Goal: Understand process/instructions

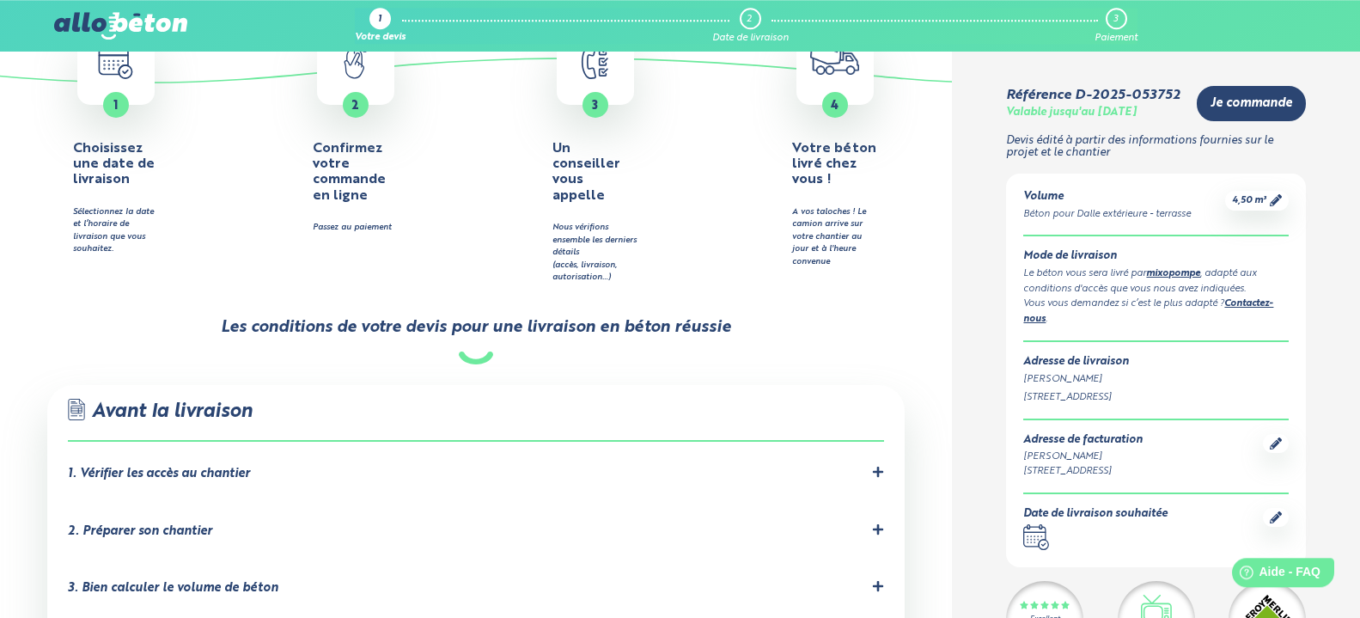
scroll to position [867, 0]
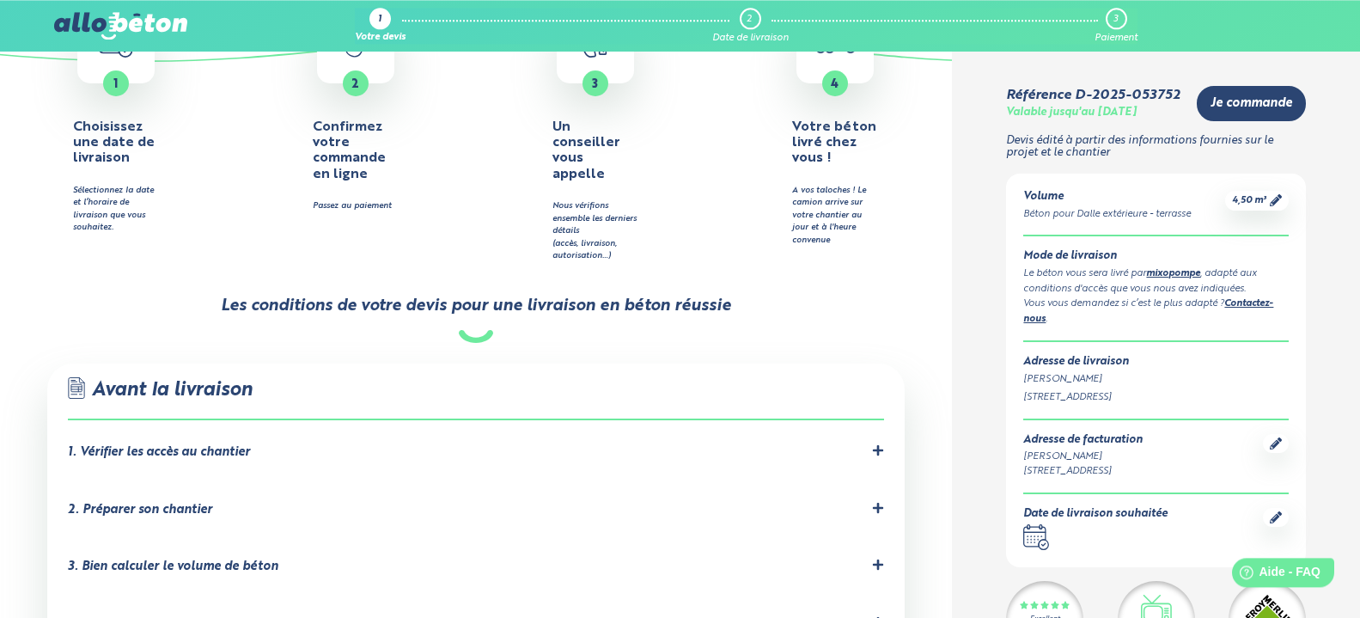
click at [879, 502] on icon at bounding box center [878, 507] width 10 height 10
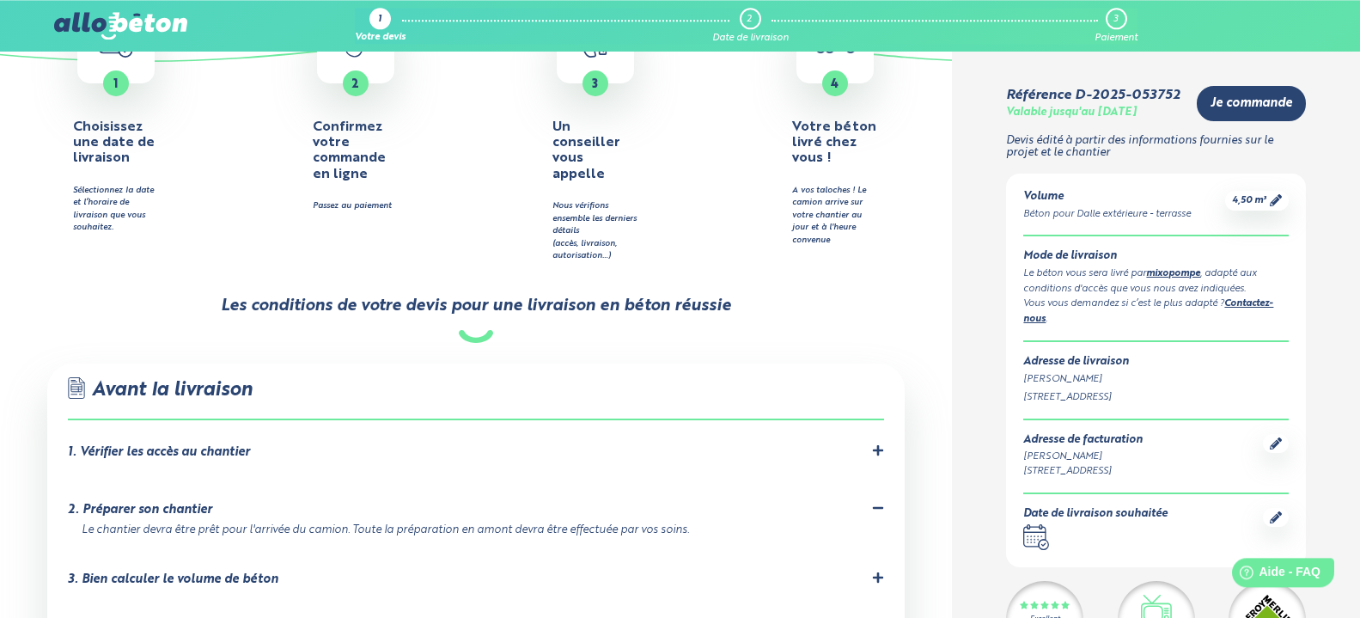
click at [878, 427] on li "1. Vérifier les accès au chantier Les accès au chantier doivent être dégagés et…" at bounding box center [475, 456] width 815 height 58
click at [876, 444] on icon at bounding box center [878, 450] width 12 height 12
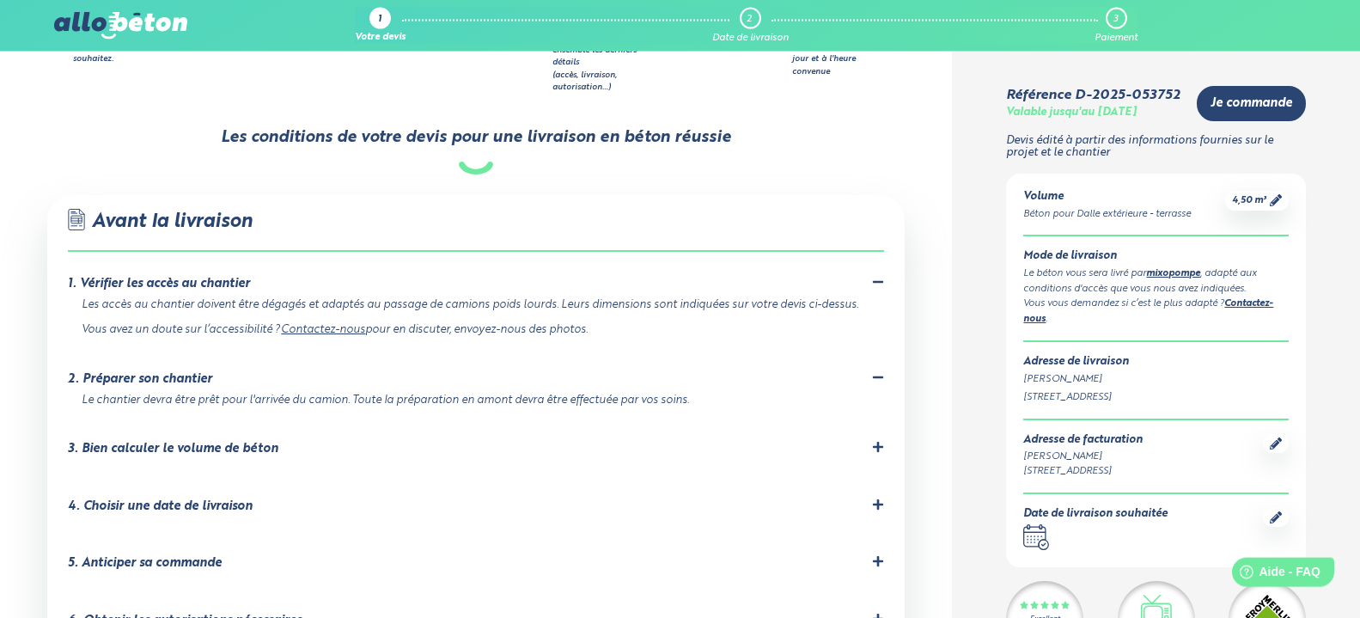
scroll to position [1083, 0]
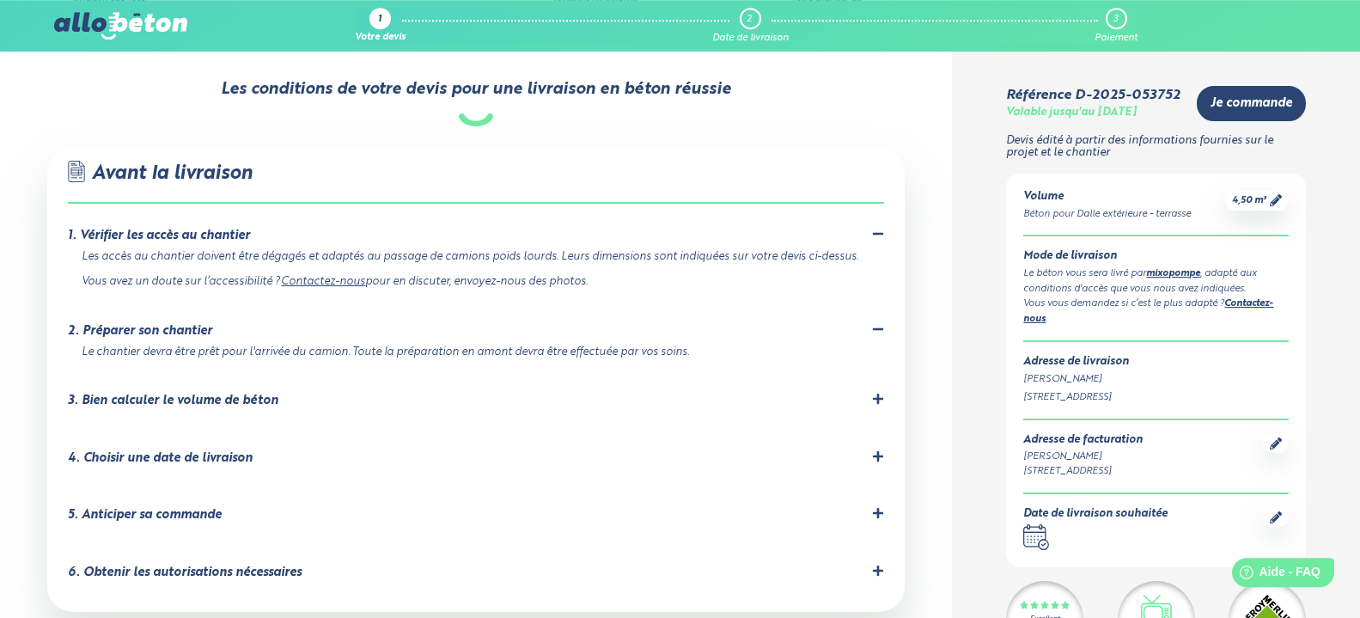
click at [877, 393] on icon at bounding box center [878, 398] width 10 height 10
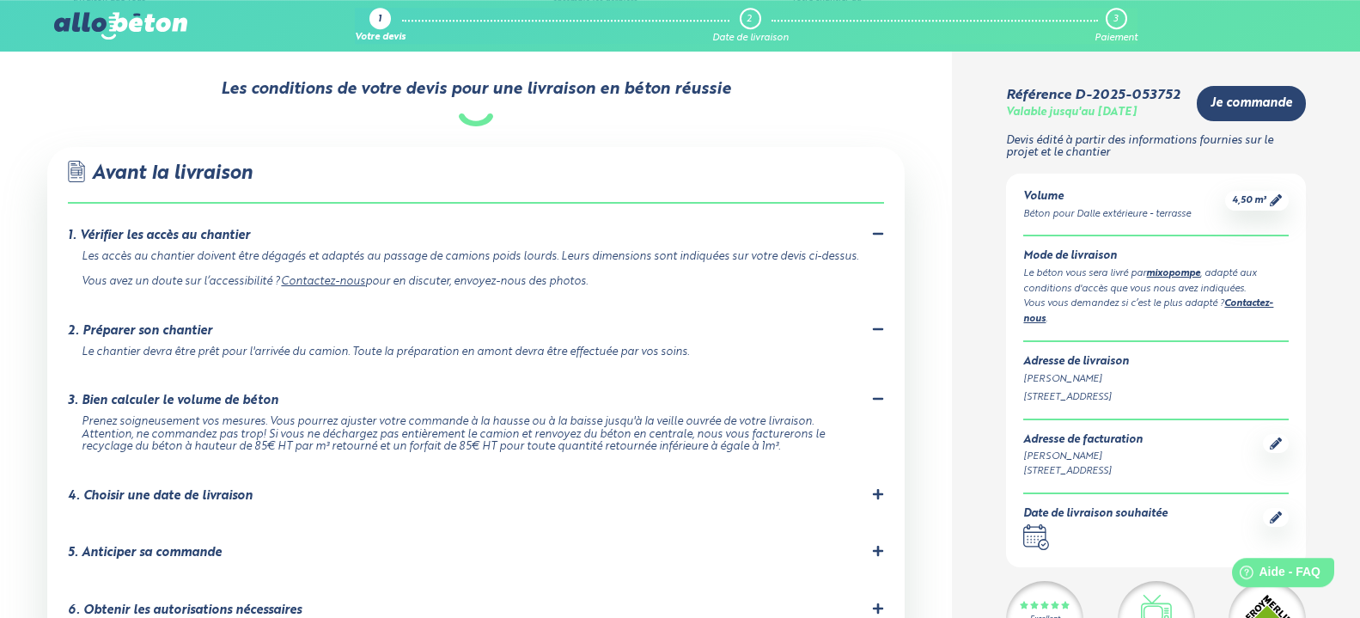
click at [879, 488] on icon at bounding box center [878, 494] width 12 height 12
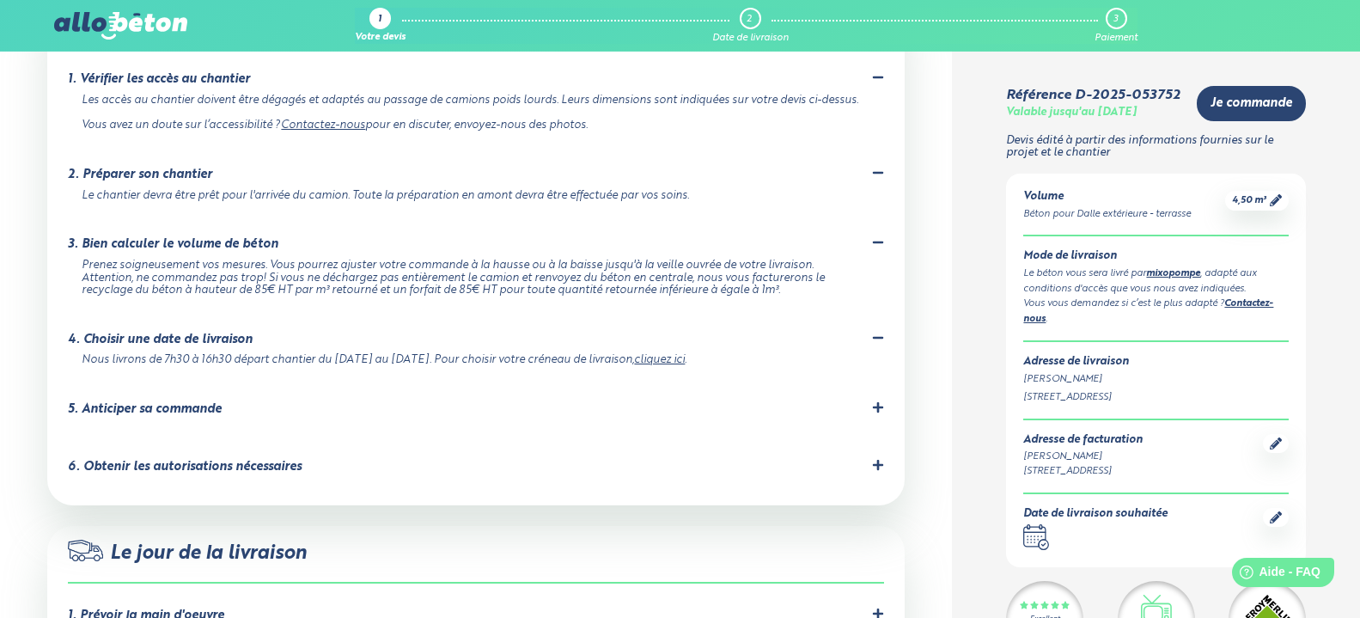
scroll to position [1243, 0]
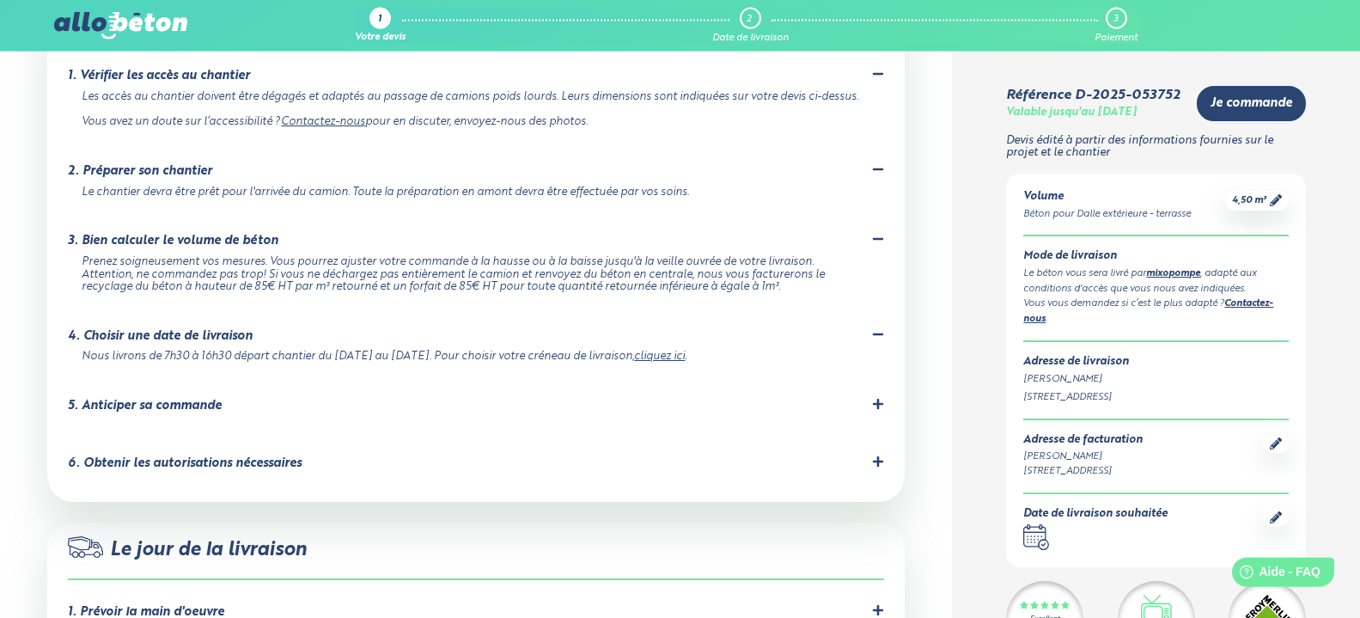
click at [879, 399] on icon at bounding box center [878, 404] width 10 height 10
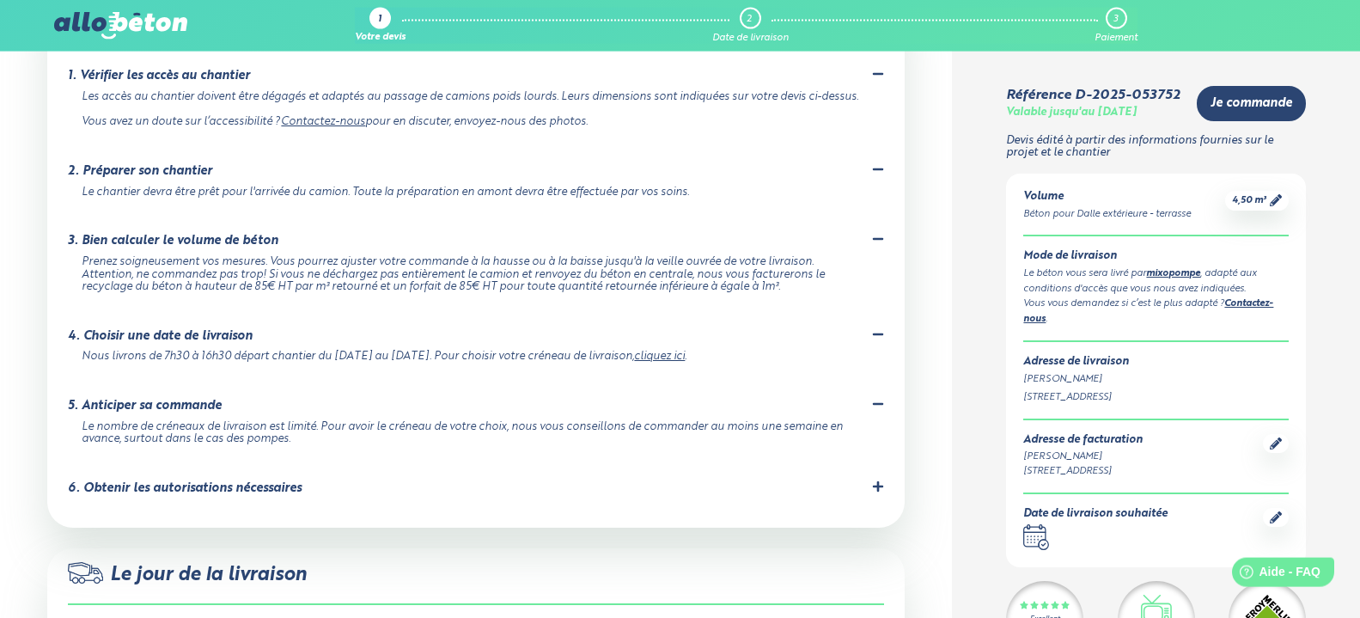
click at [877, 481] on icon at bounding box center [878, 486] width 10 height 10
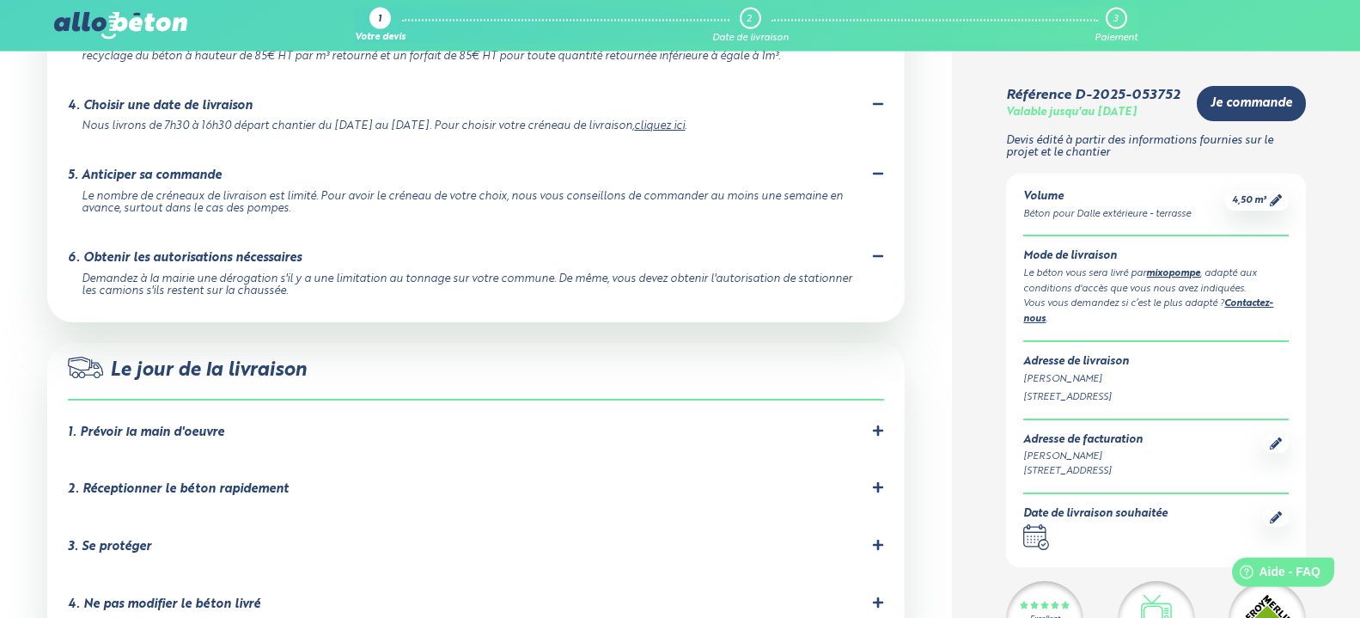
scroll to position [1500, 0]
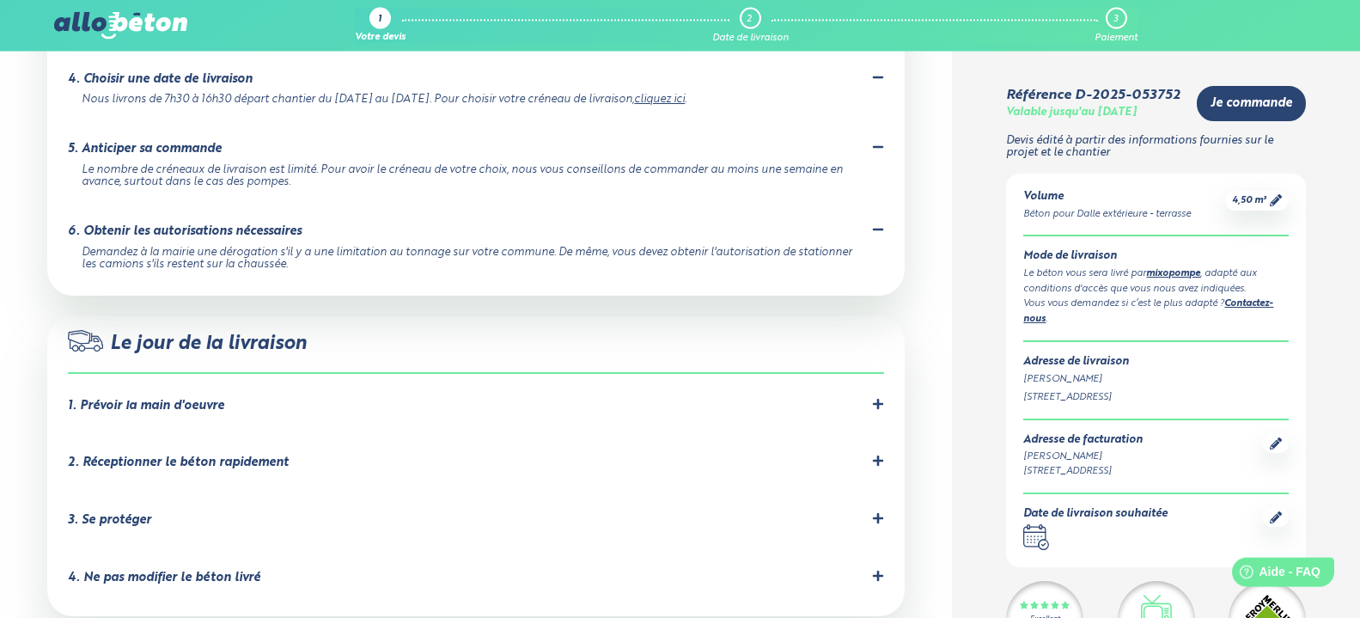
click at [875, 398] on icon at bounding box center [878, 404] width 12 height 12
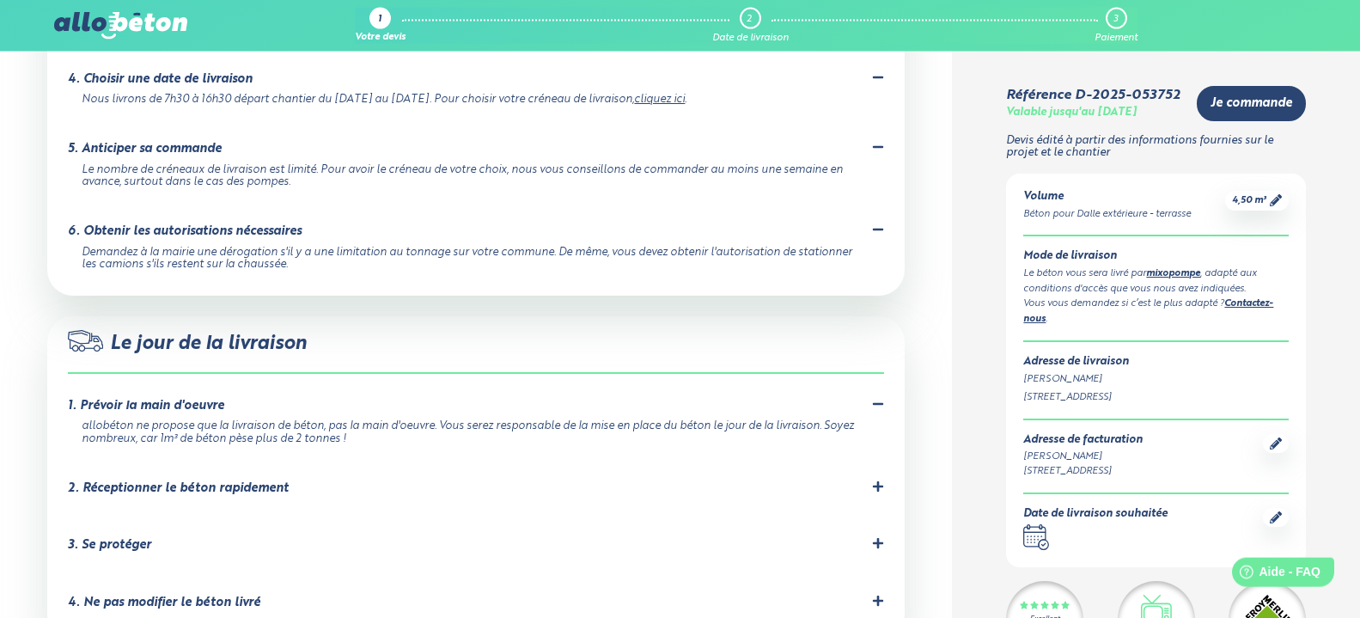
click at [877, 481] on icon at bounding box center [878, 486] width 10 height 10
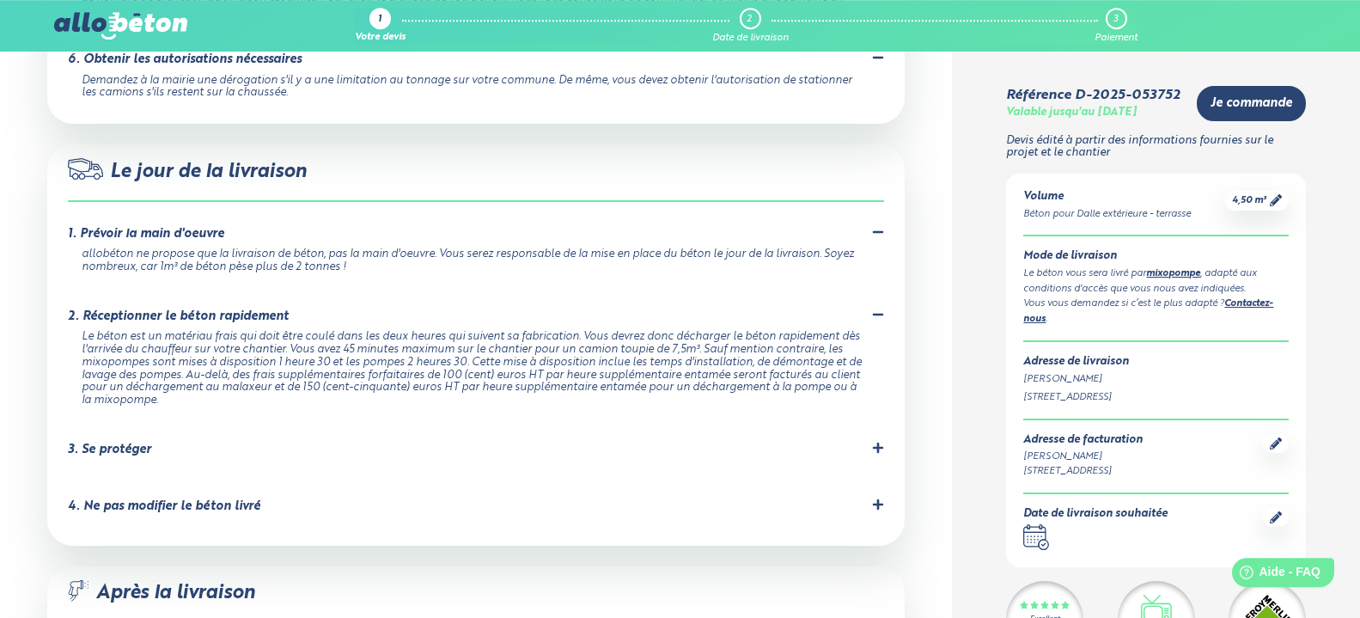
scroll to position [1687, 0]
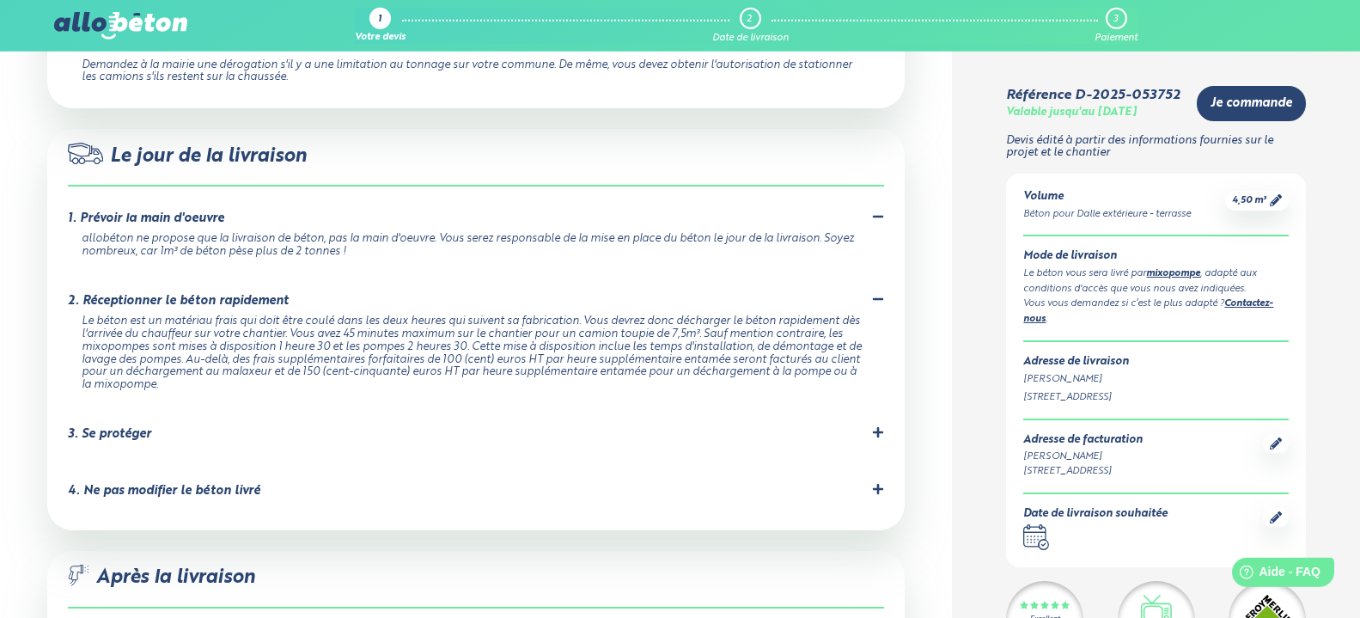
click at [879, 427] on icon at bounding box center [878, 432] width 10 height 10
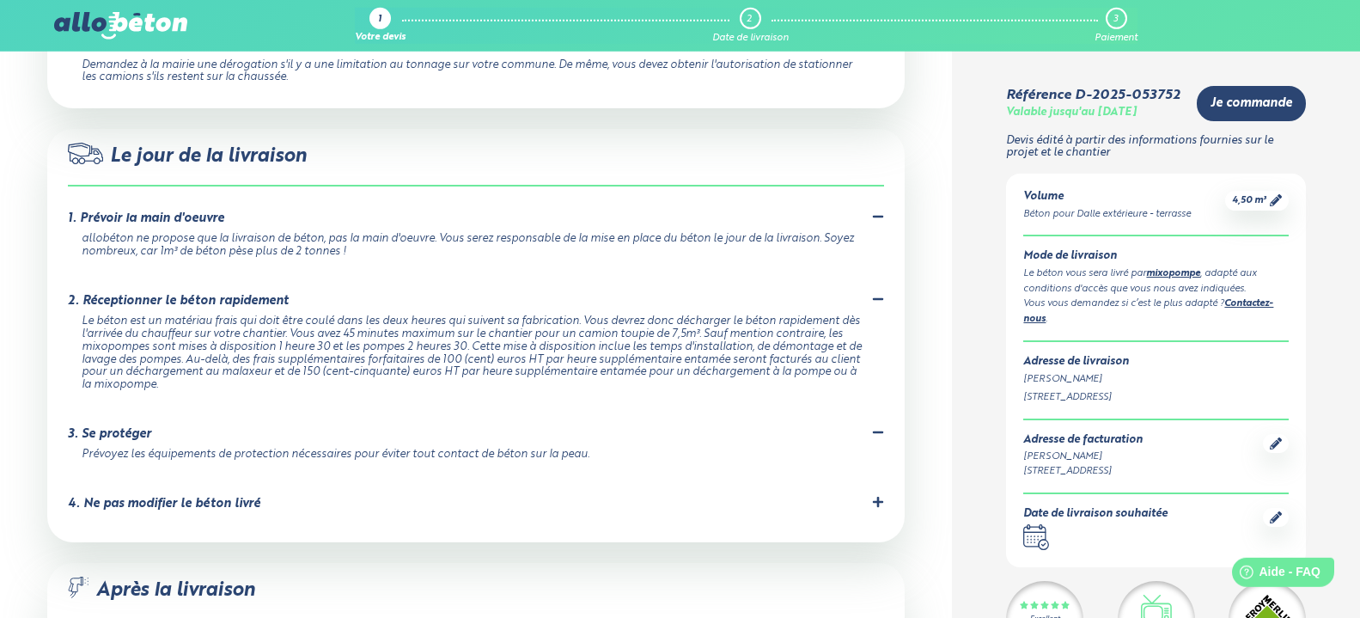
click at [876, 496] on icon at bounding box center [878, 502] width 12 height 12
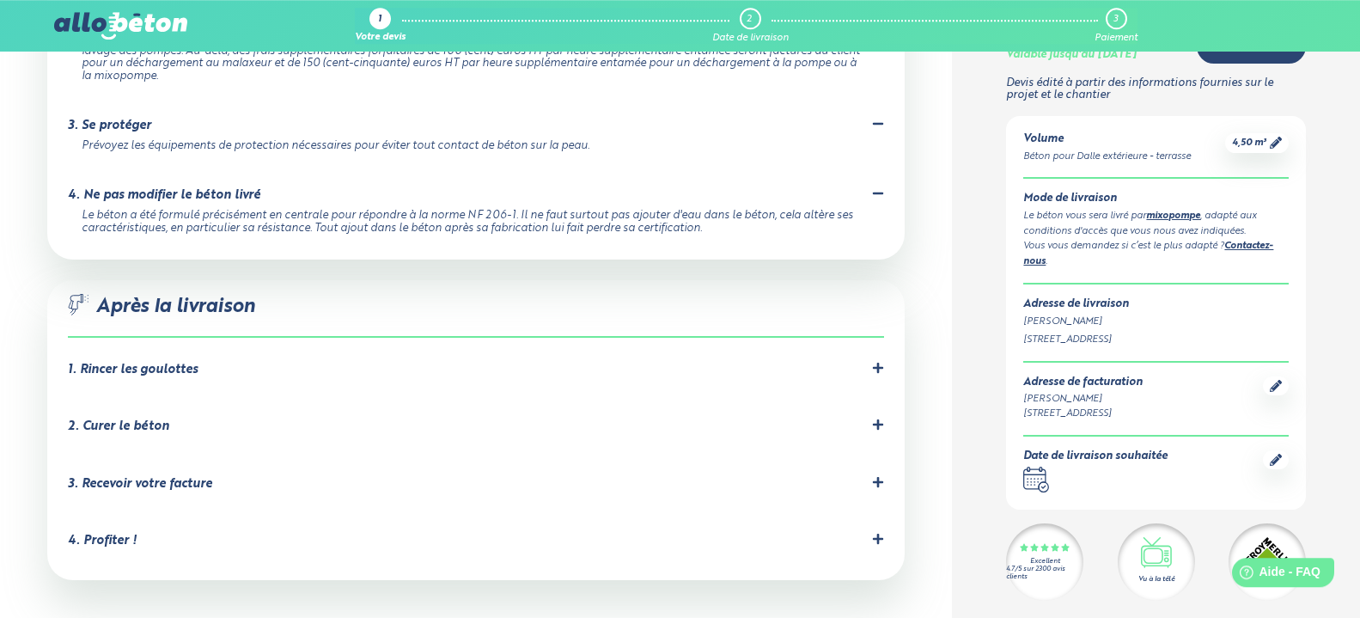
scroll to position [2003, 0]
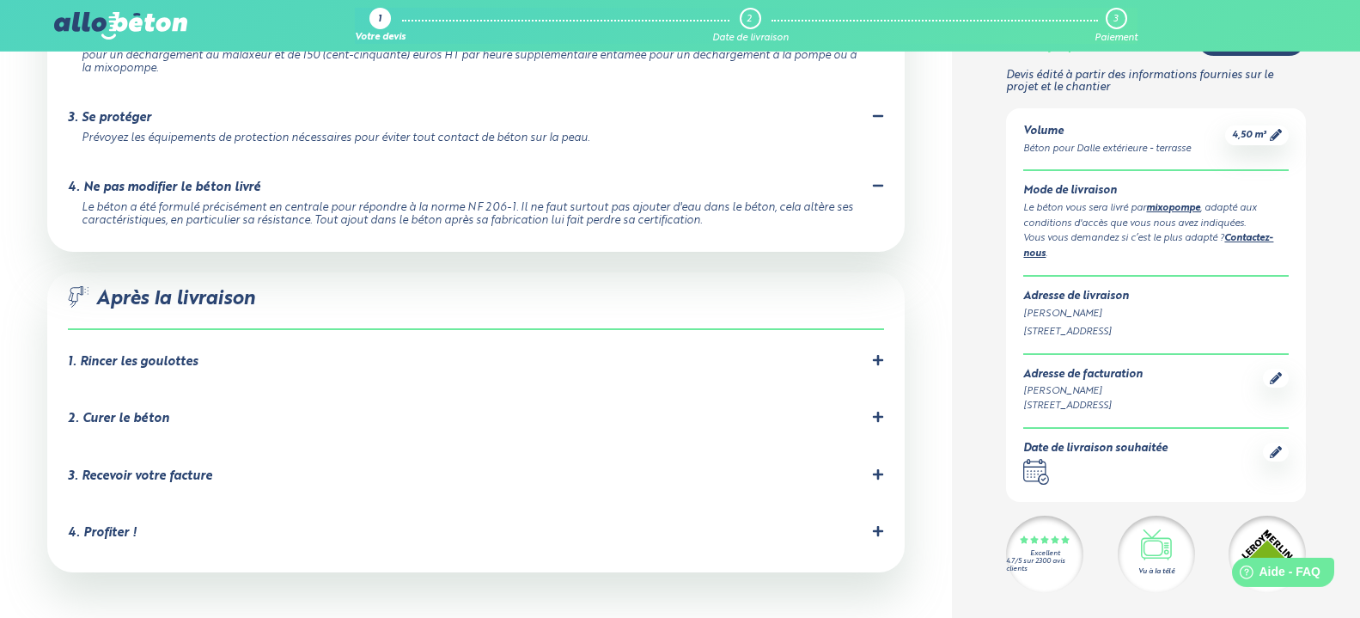
click at [876, 526] on icon at bounding box center [878, 531] width 10 height 10
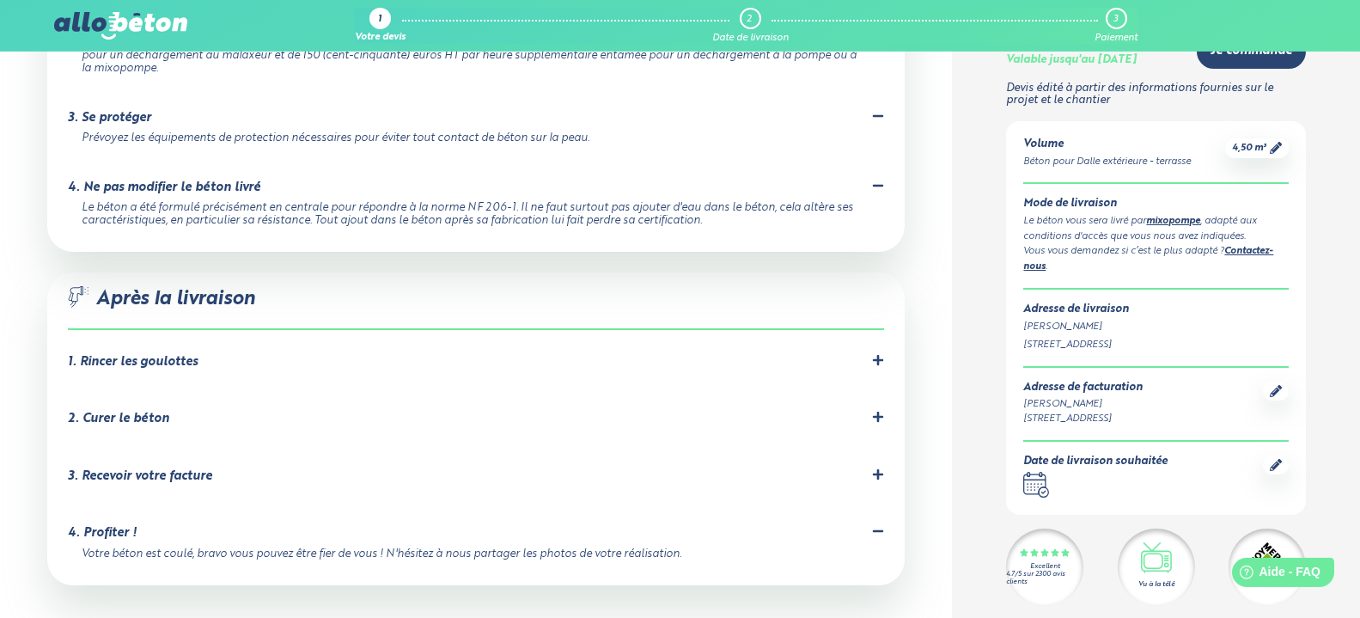
click at [877, 469] on icon at bounding box center [878, 474] width 10 height 10
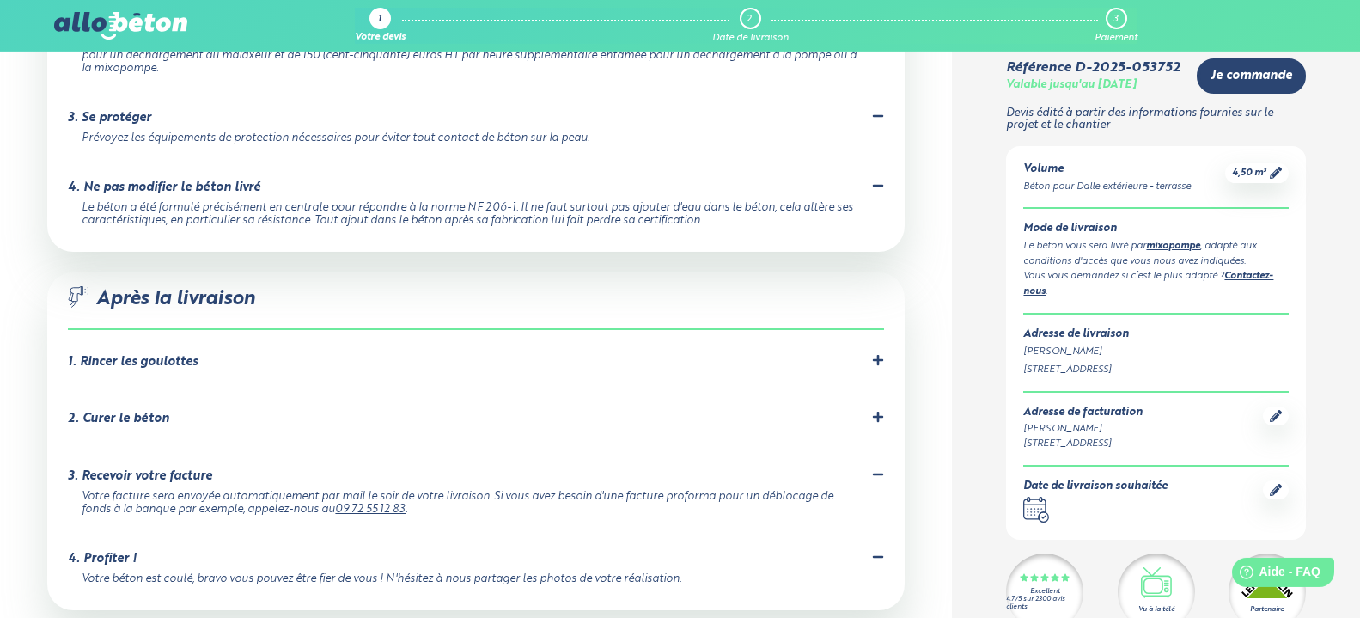
click at [876, 411] on icon at bounding box center [878, 417] width 12 height 12
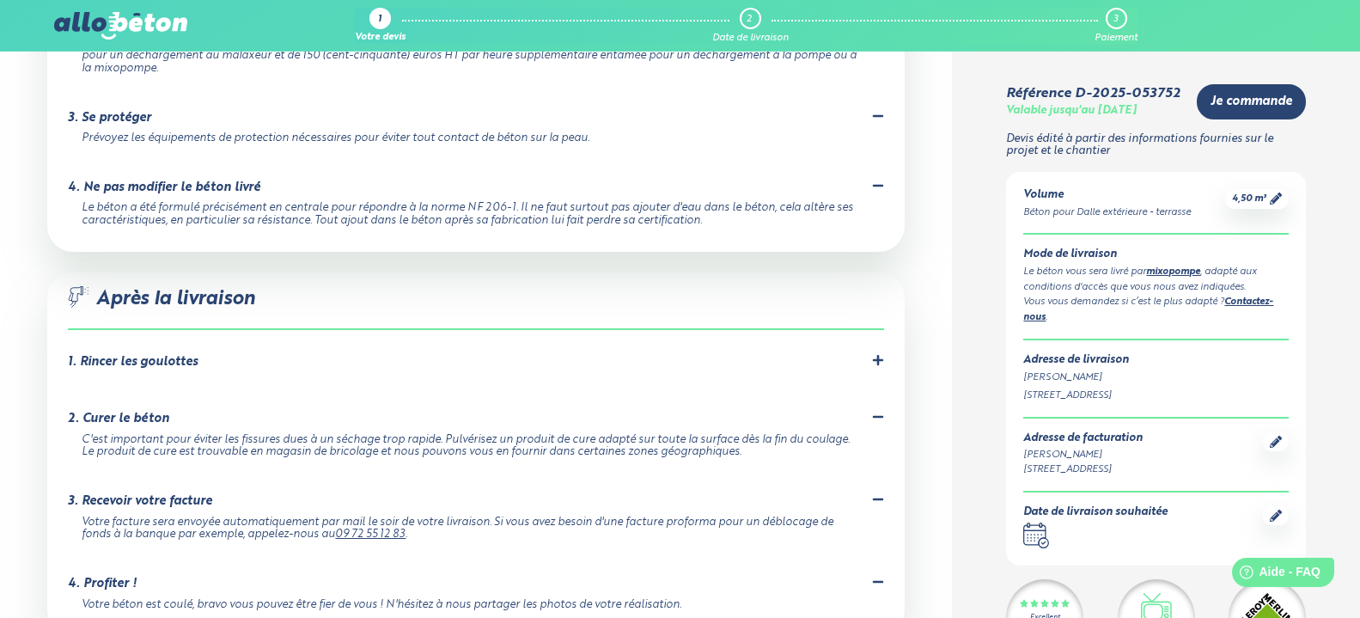
click at [877, 355] on icon at bounding box center [878, 360] width 10 height 10
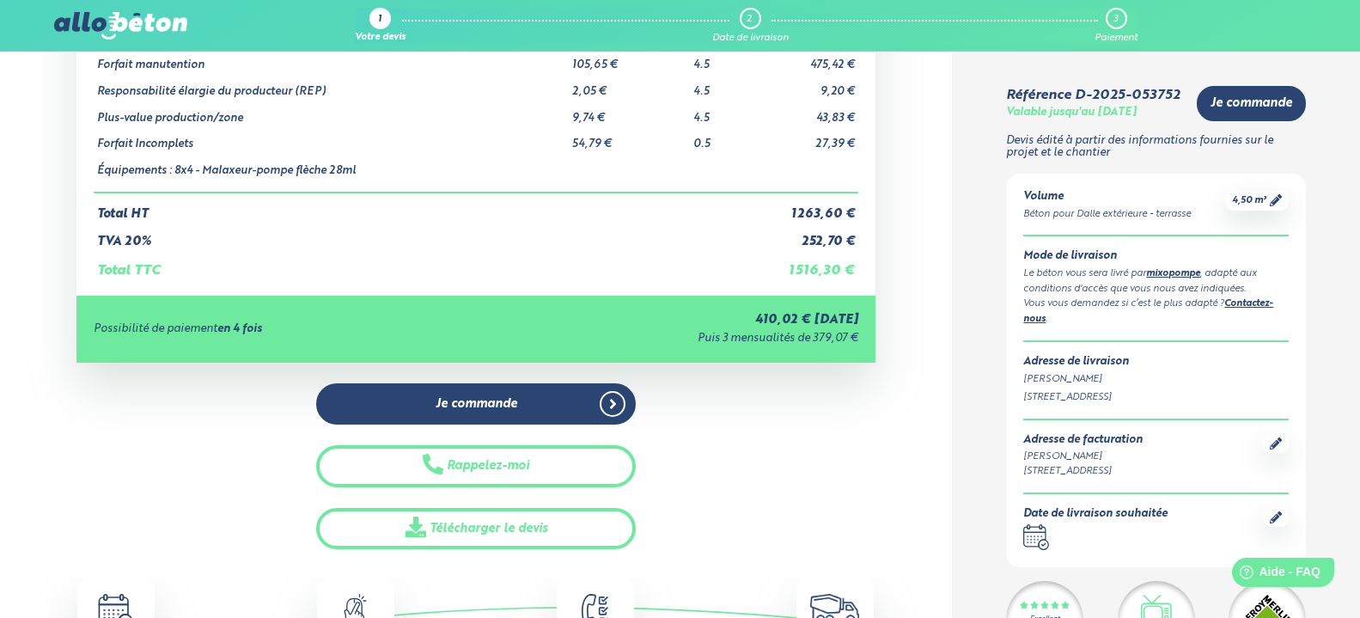
scroll to position [0, 0]
